Goal: Find specific page/section: Find specific page/section

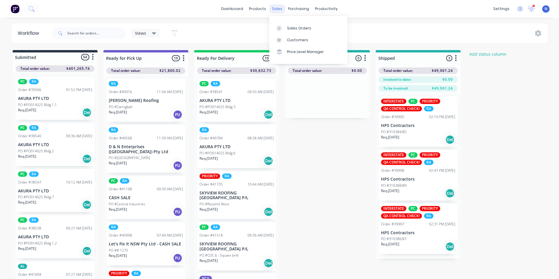
click at [281, 10] on div "sales" at bounding box center [277, 8] width 16 height 9
click at [297, 27] on div at bounding box center [296, 28] width 9 height 5
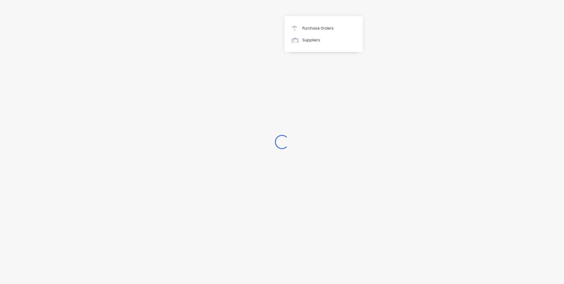
click at [277, 10] on div "Loading..." at bounding box center [282, 142] width 564 height 284
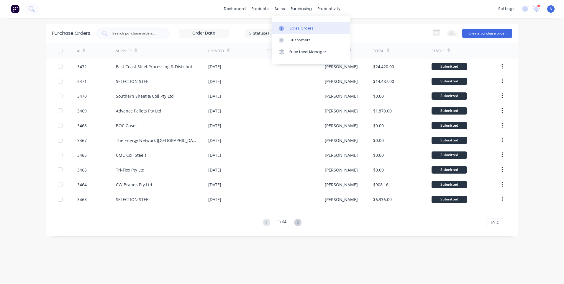
click at [293, 27] on div "Sales Orders" at bounding box center [301, 28] width 24 height 5
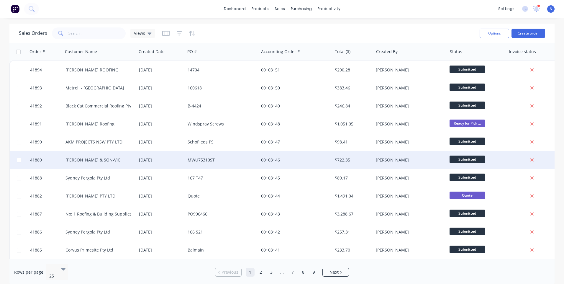
click at [273, 158] on div "00103146" at bounding box center [293, 160] width 65 height 6
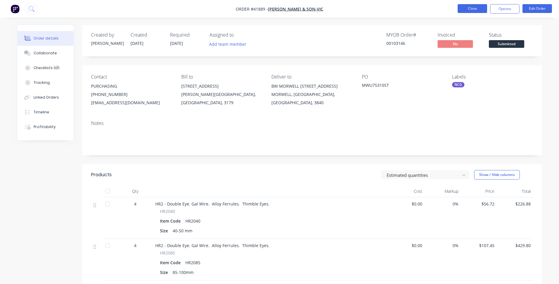
click at [465, 9] on button "Close" at bounding box center [472, 8] width 29 height 9
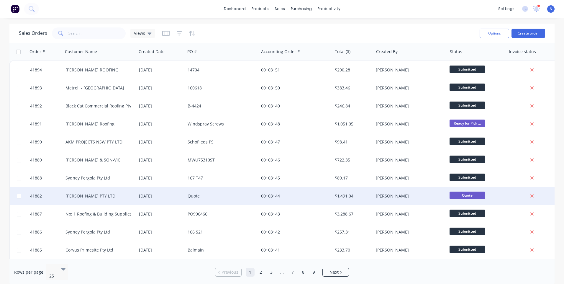
click at [142, 195] on div "[DATE]" at bounding box center [161, 196] width 44 height 6
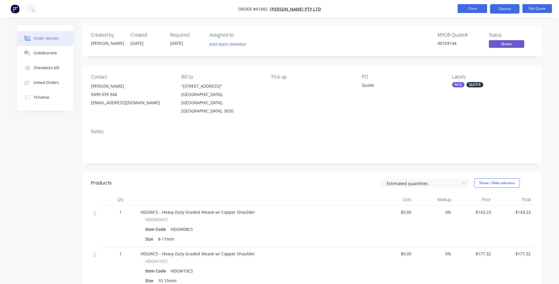
click at [465, 6] on button "Close" at bounding box center [472, 8] width 29 height 9
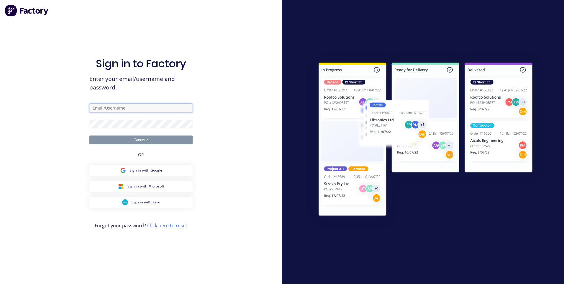
type input "[EMAIL_ADDRESS][DOMAIN_NAME]"
click at [169, 139] on button "Continue" at bounding box center [140, 139] width 103 height 9
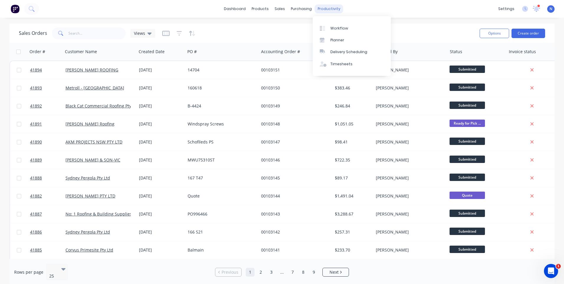
click at [324, 11] on div "productivity" at bounding box center [329, 8] width 29 height 9
click at [345, 31] on link "Workflow" at bounding box center [352, 28] width 78 height 12
